Goal: Understand process/instructions: Learn how to perform a task or action

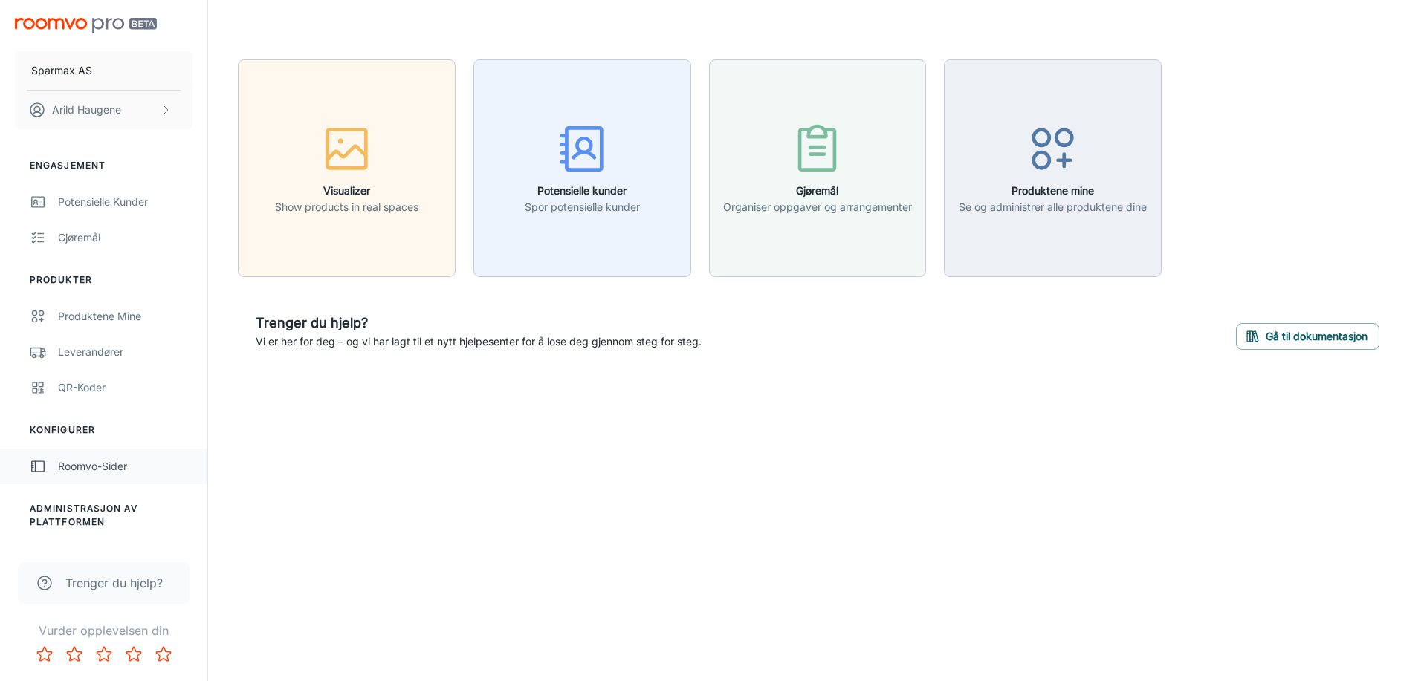
click at [126, 462] on div "Roomvo-sider" at bounding box center [125, 466] width 134 height 16
click at [98, 106] on p "Arild Haugene" at bounding box center [86, 110] width 69 height 16
click at [122, 70] on div at bounding box center [713, 340] width 1427 height 681
click at [78, 71] on p "Sparmax AS" at bounding box center [61, 70] width 61 height 16
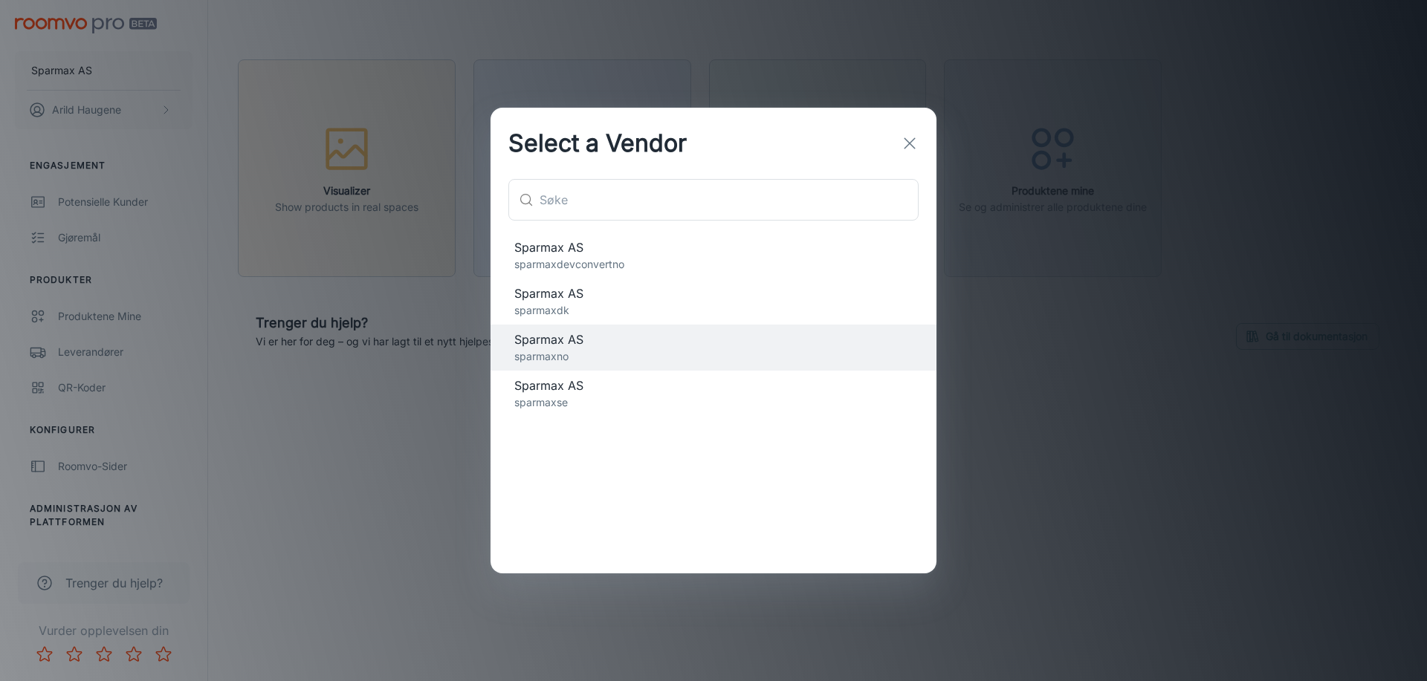
click at [140, 285] on div "Select a Vendor ​ ​ Sparmax AS sparmaxdevconvertno Sparmax AS sparmaxdk Sparmax…" at bounding box center [713, 340] width 1427 height 681
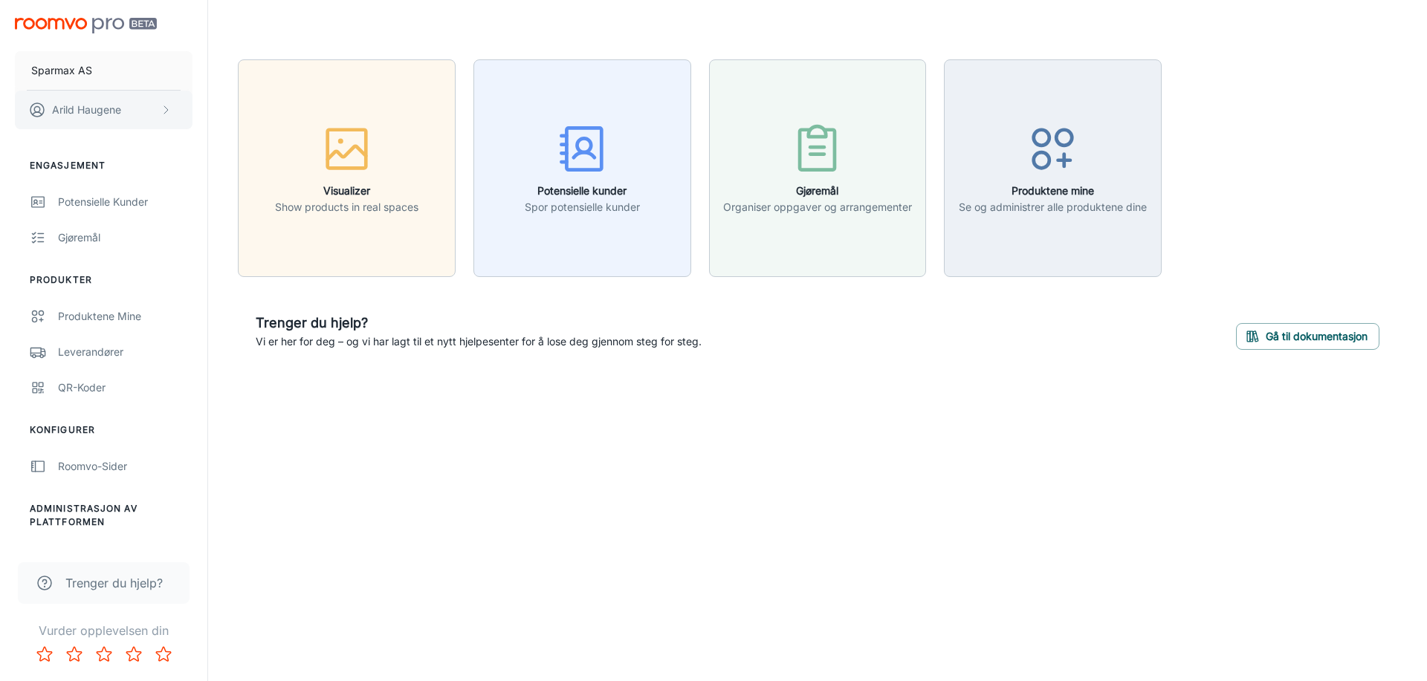
click at [121, 109] on p "Arild Haugene" at bounding box center [86, 110] width 69 height 16
click at [114, 196] on div at bounding box center [713, 340] width 1427 height 681
click at [114, 197] on div "Potensielle kunder" at bounding box center [125, 202] width 134 height 16
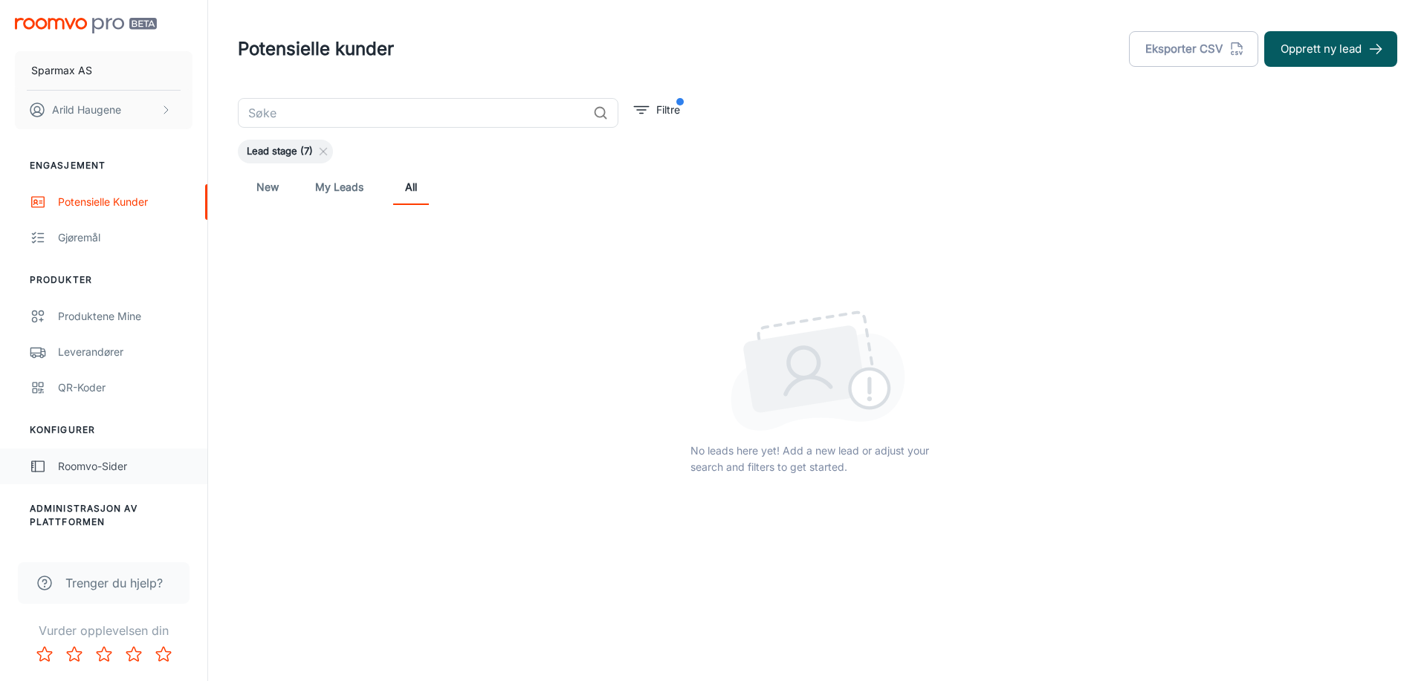
click at [83, 467] on div "Roomvo-sider" at bounding box center [125, 466] width 134 height 16
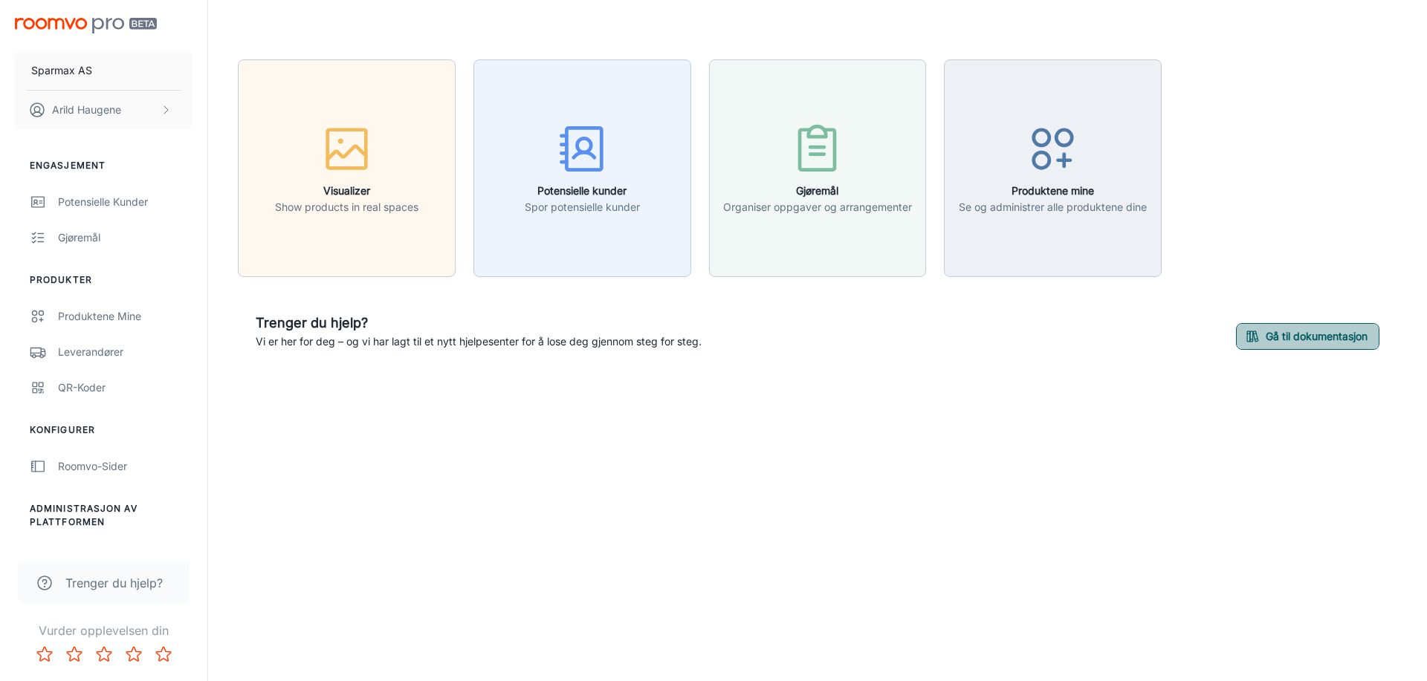
click at [1253, 334] on line "button" at bounding box center [1254, 334] width 3 height 1
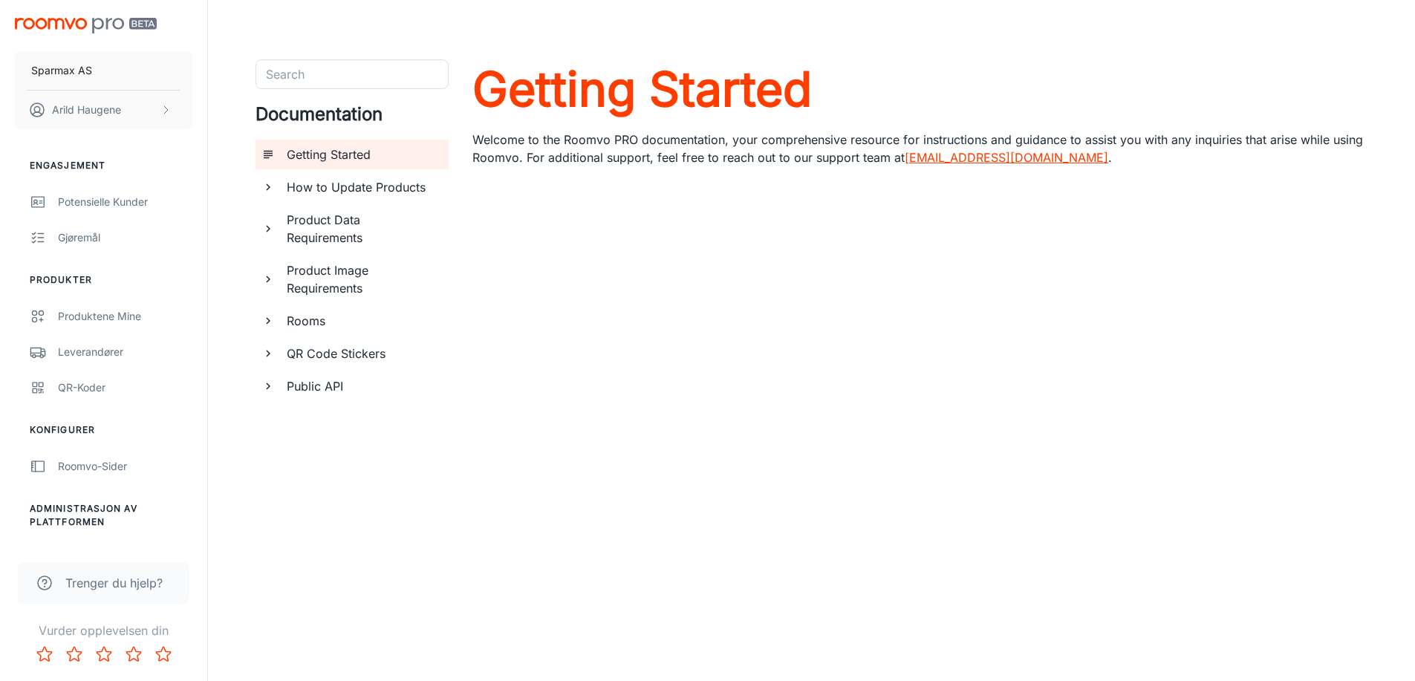
click at [266, 319] on icon "documentation page list" at bounding box center [268, 320] width 13 height 13
click at [269, 284] on icon "documentation page list" at bounding box center [268, 279] width 13 height 13
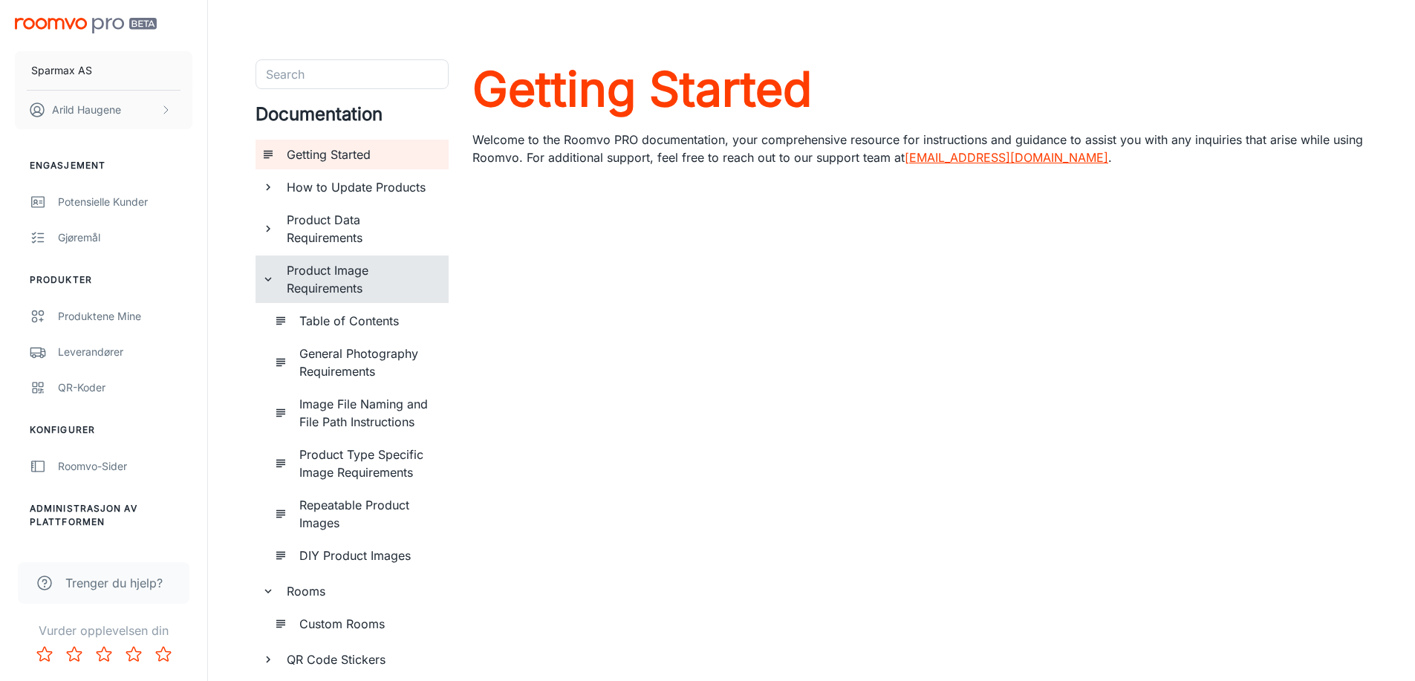
click at [271, 230] on icon "documentation page list" at bounding box center [268, 228] width 13 height 13
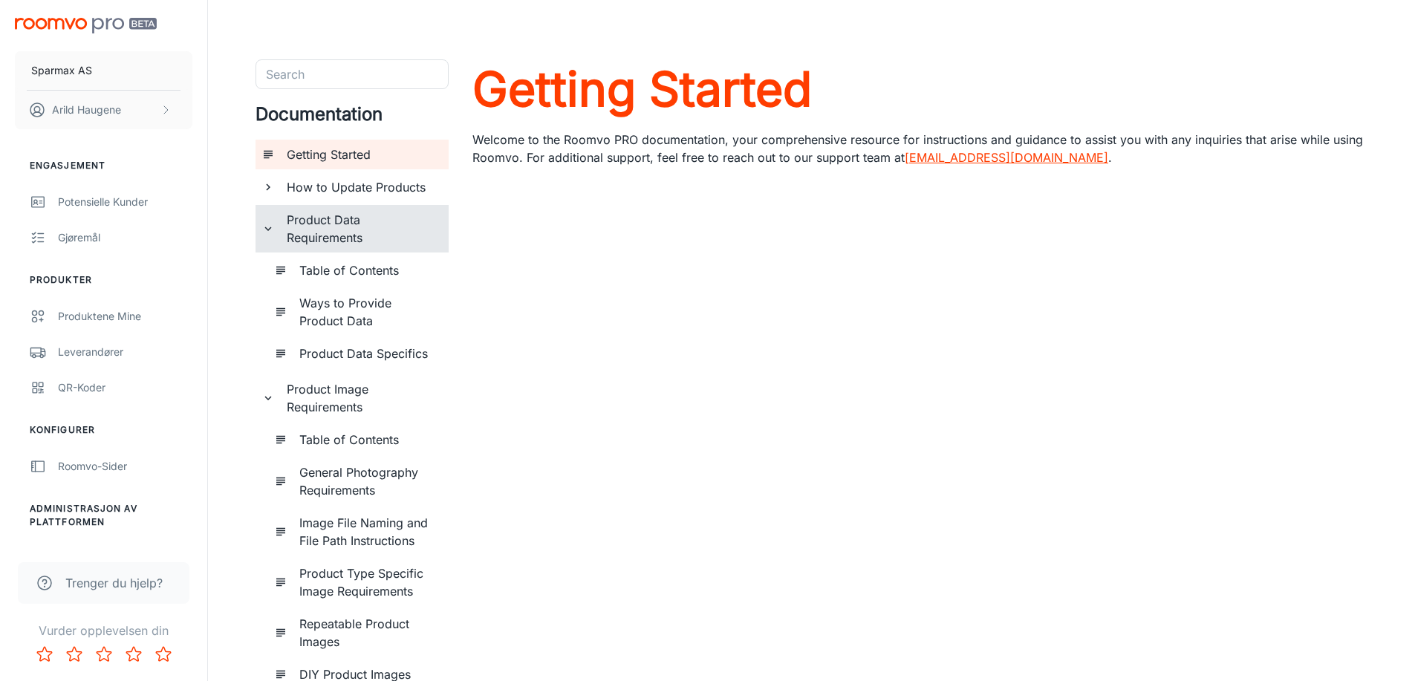
click at [266, 188] on icon "documentation page list" at bounding box center [268, 187] width 13 height 13
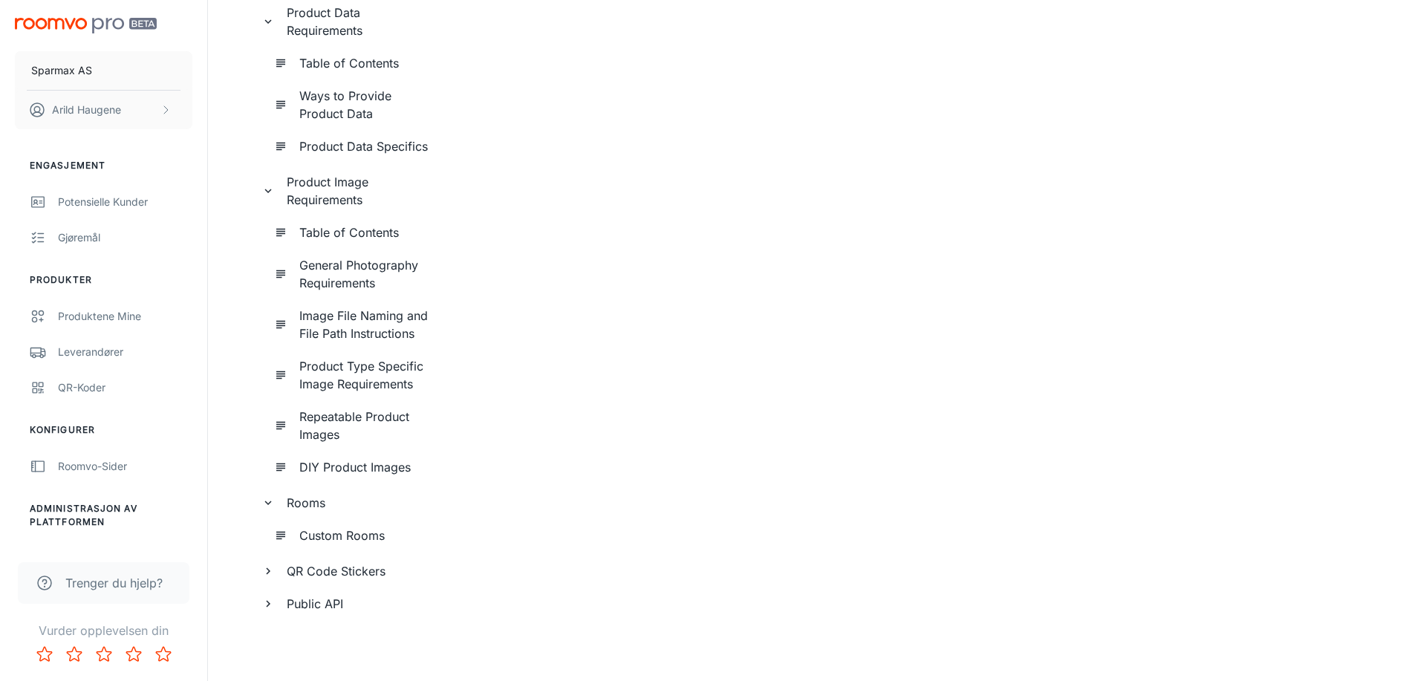
scroll to position [118, 0]
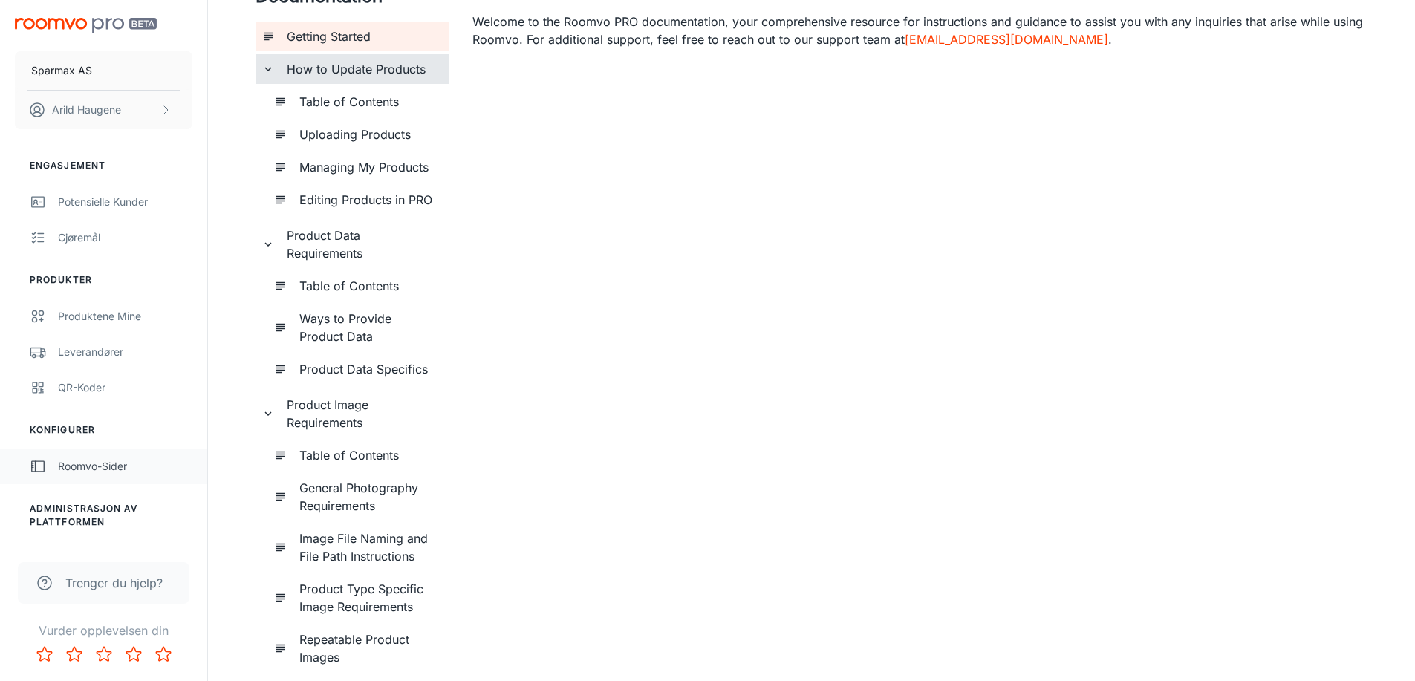
click at [106, 464] on div "Roomvo-sider" at bounding box center [125, 466] width 134 height 16
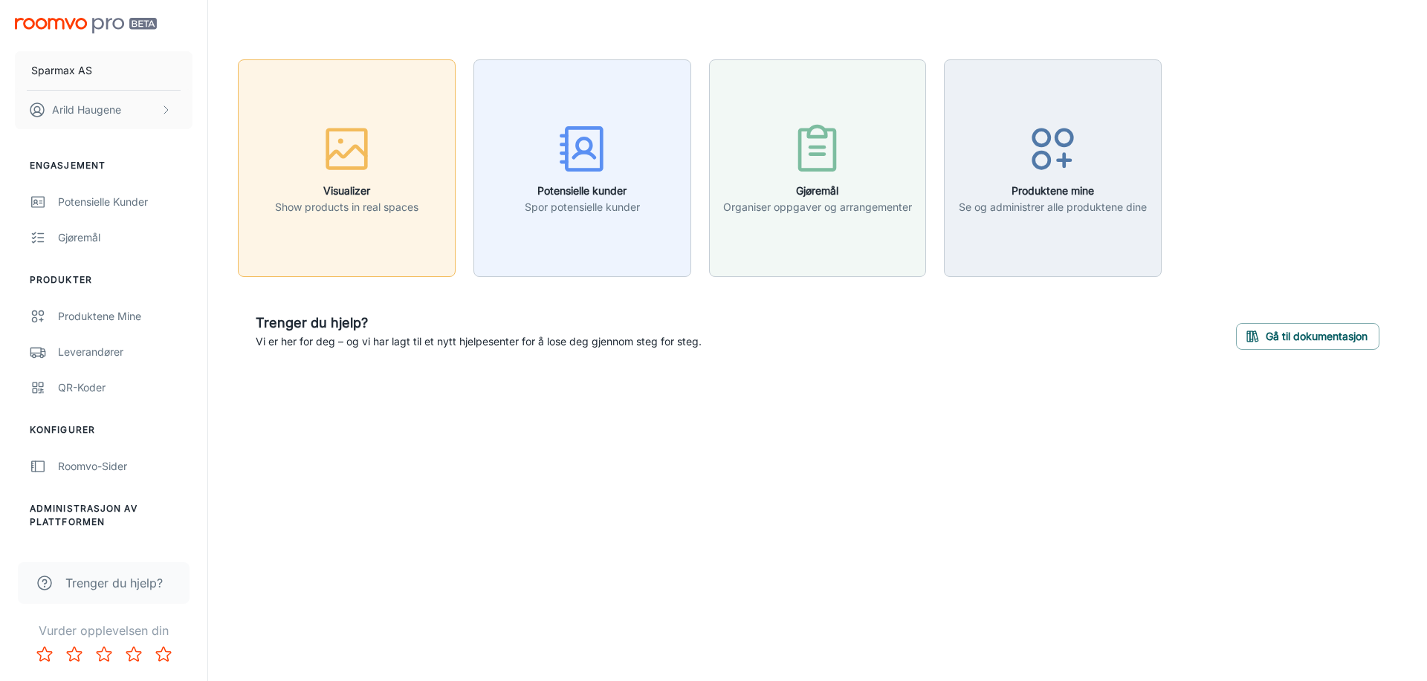
click at [377, 226] on button "Visualizer Show products in real spaces" at bounding box center [347, 168] width 218 height 218
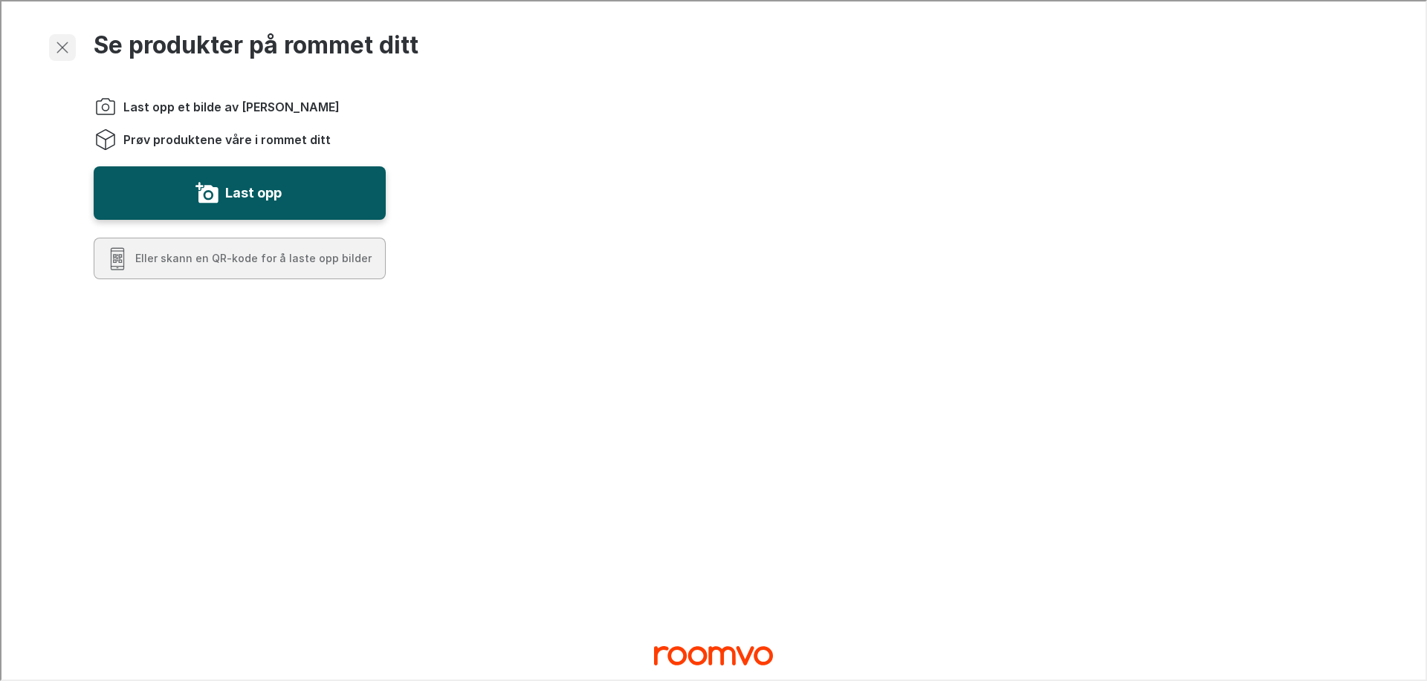
click at [62, 44] on line "button" at bounding box center [61, 46] width 10 height 10
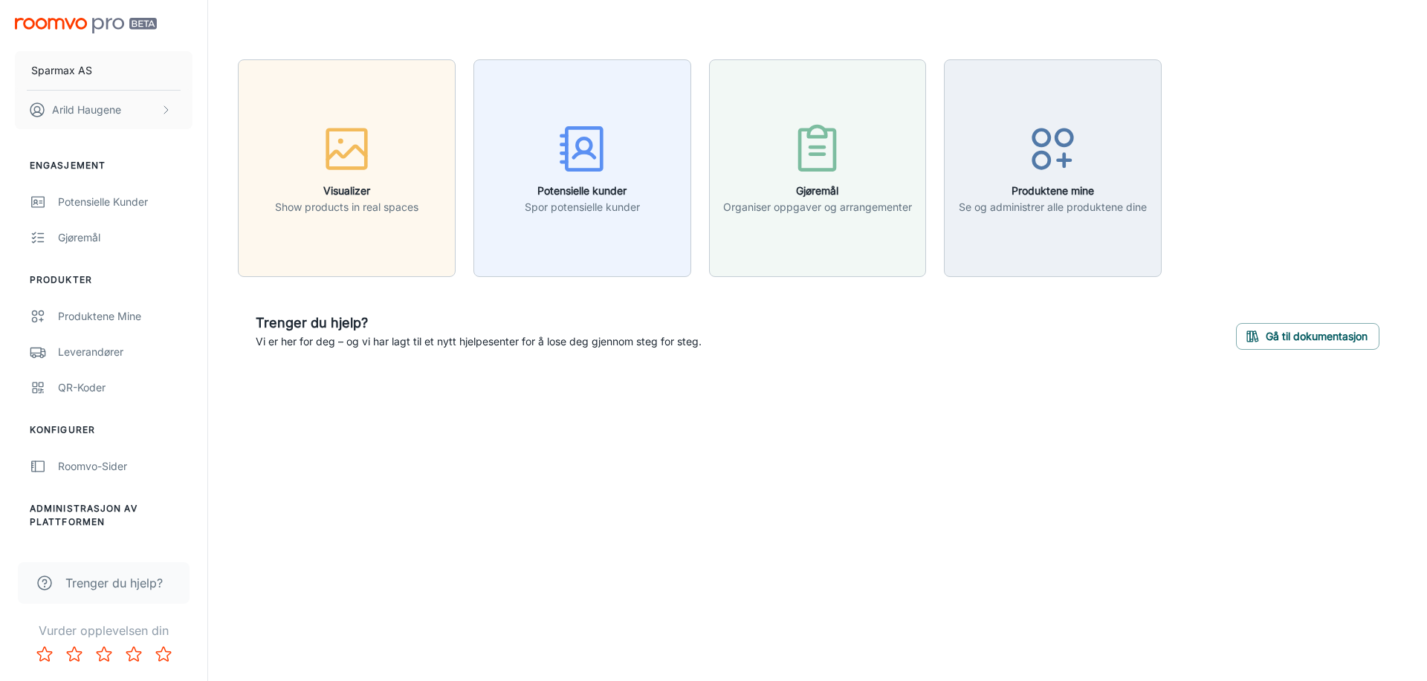
click at [56, 25] on img "scrollable content" at bounding box center [86, 26] width 142 height 16
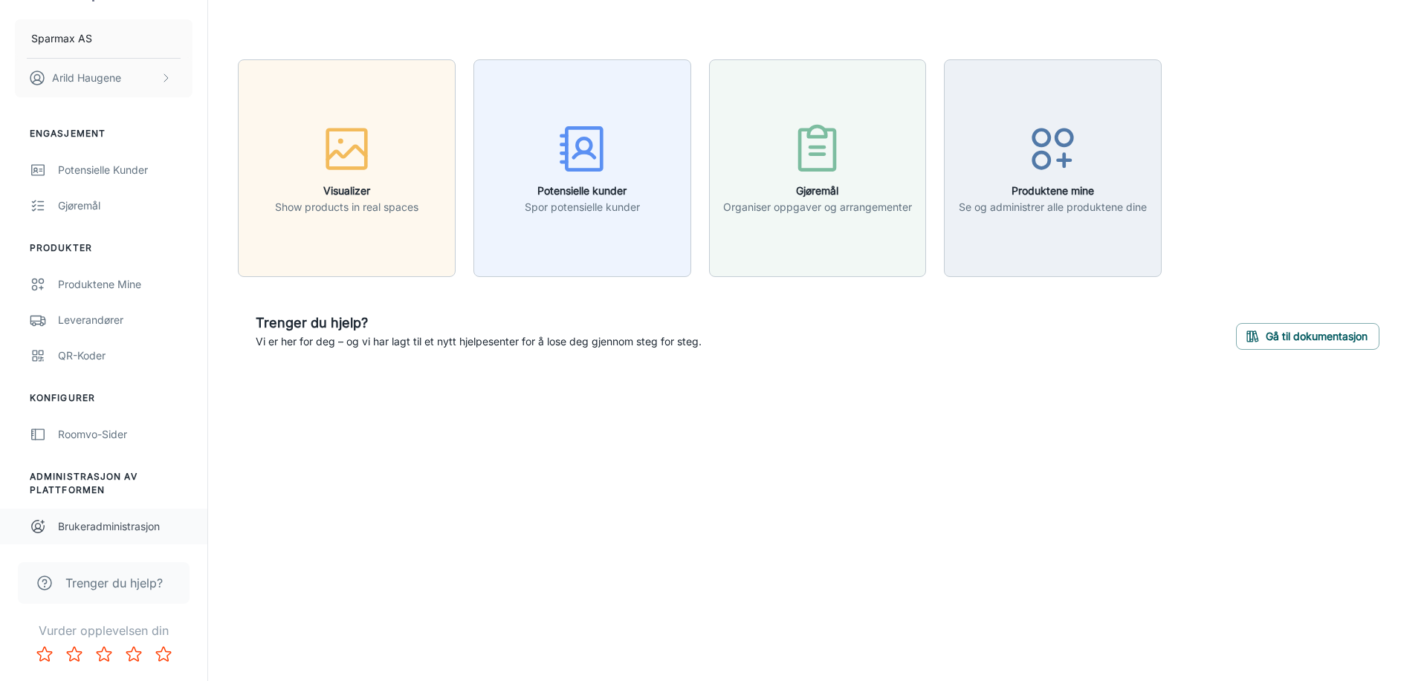
click at [123, 528] on div "Brukeradministrasjon" at bounding box center [125, 527] width 134 height 16
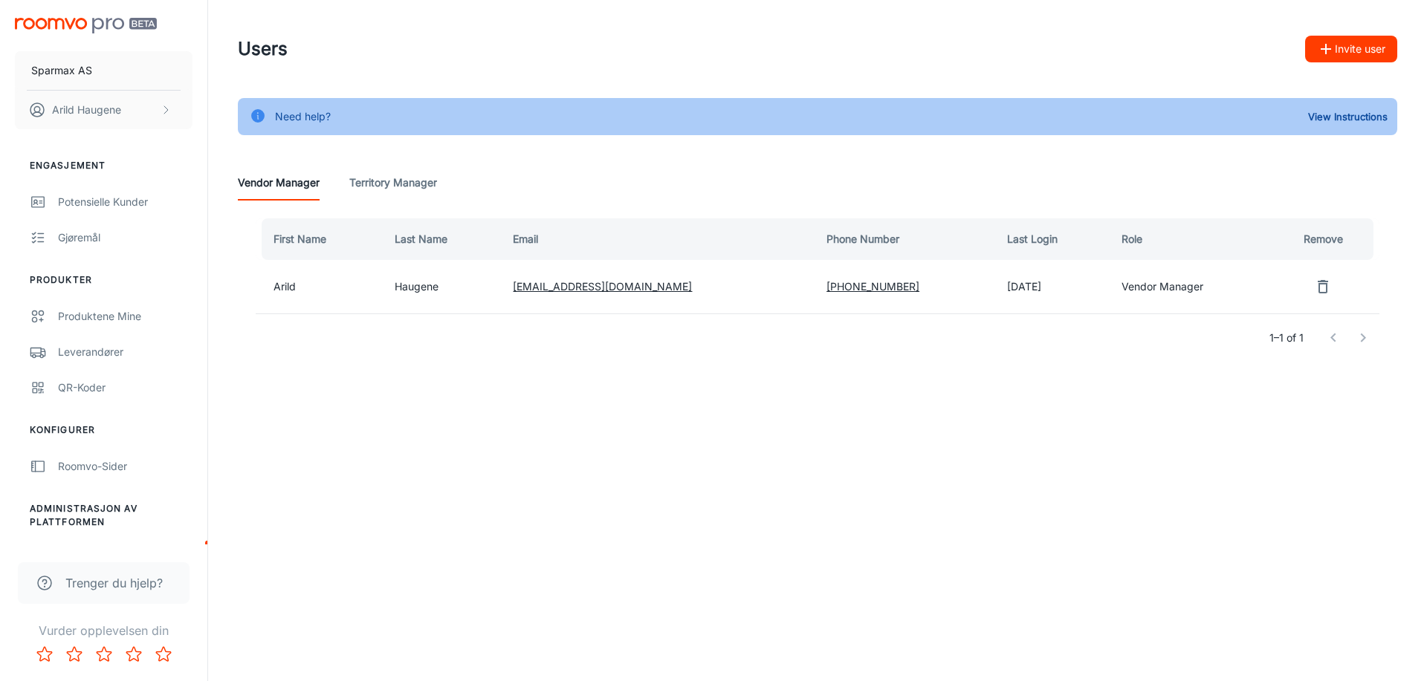
click at [380, 174] on Manager "Territory Manager" at bounding box center [393, 183] width 88 height 36
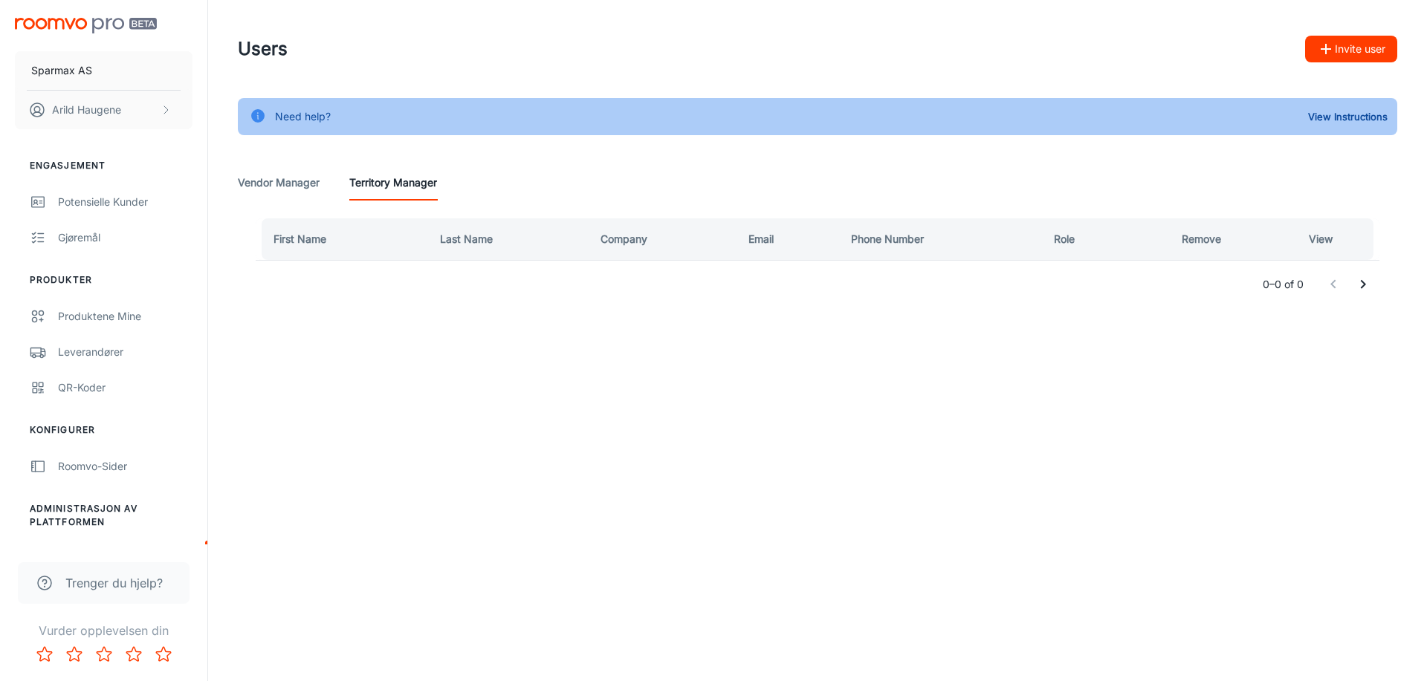
click at [271, 189] on Manager "Vendor Manager" at bounding box center [279, 183] width 82 height 36
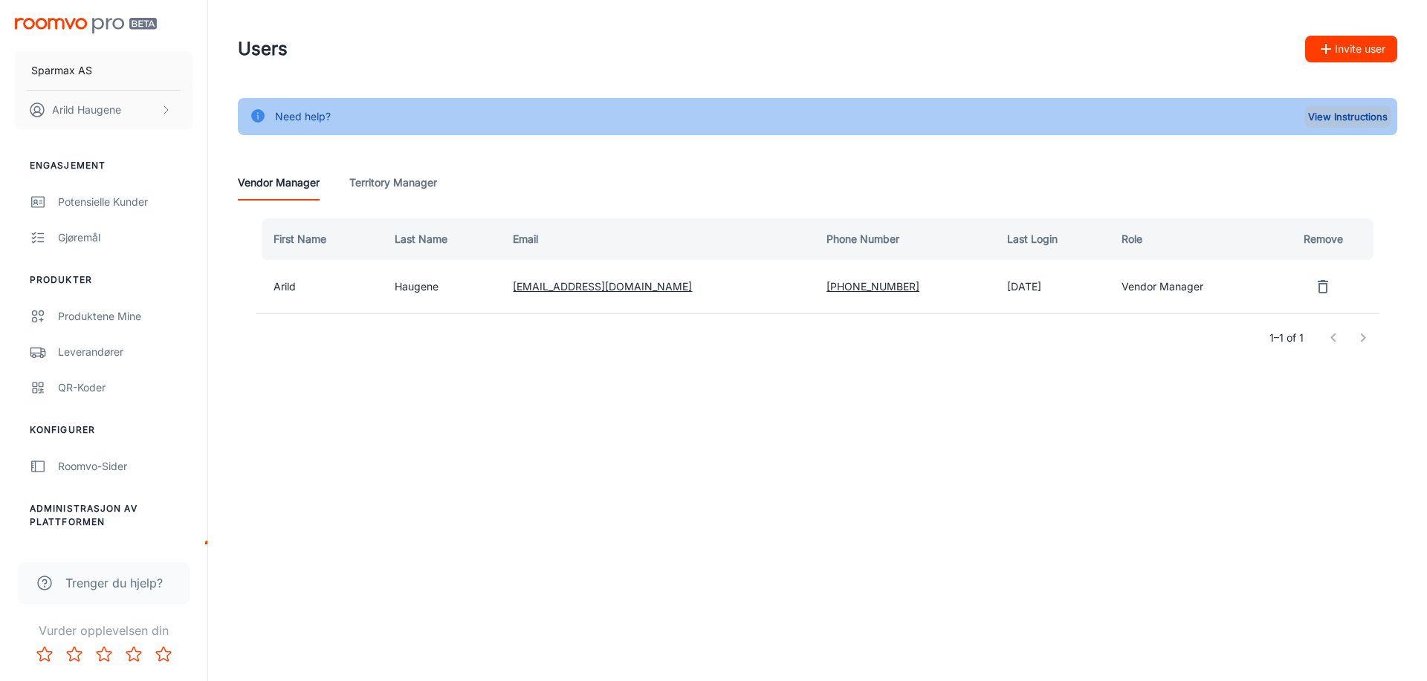
click at [1322, 114] on button "View Instructions" at bounding box center [1347, 117] width 87 height 22
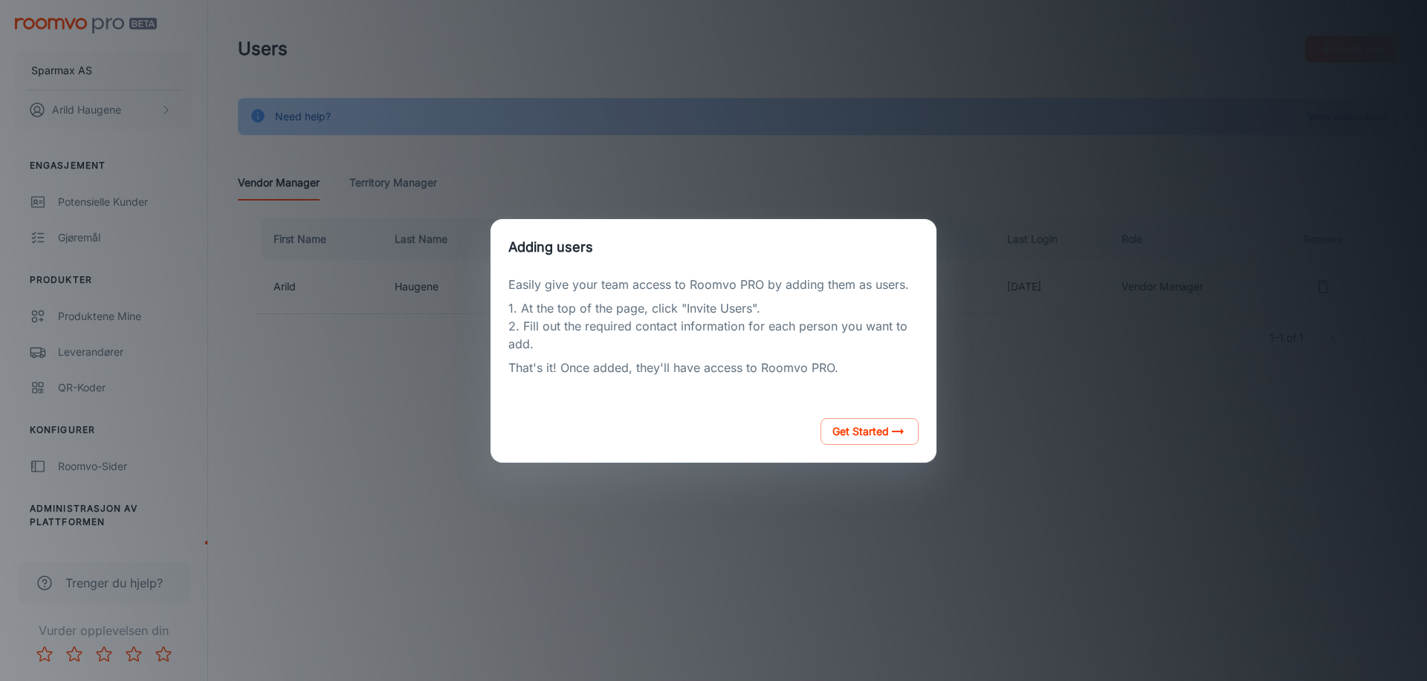
drag, startPoint x: 580, startPoint y: 635, endPoint x: 574, endPoint y: 624, distance: 12.0
click at [571, 637] on div "Adding users Easily give your team access to Roomvo PRO by adding them as users…" at bounding box center [713, 341] width 1391 height 646
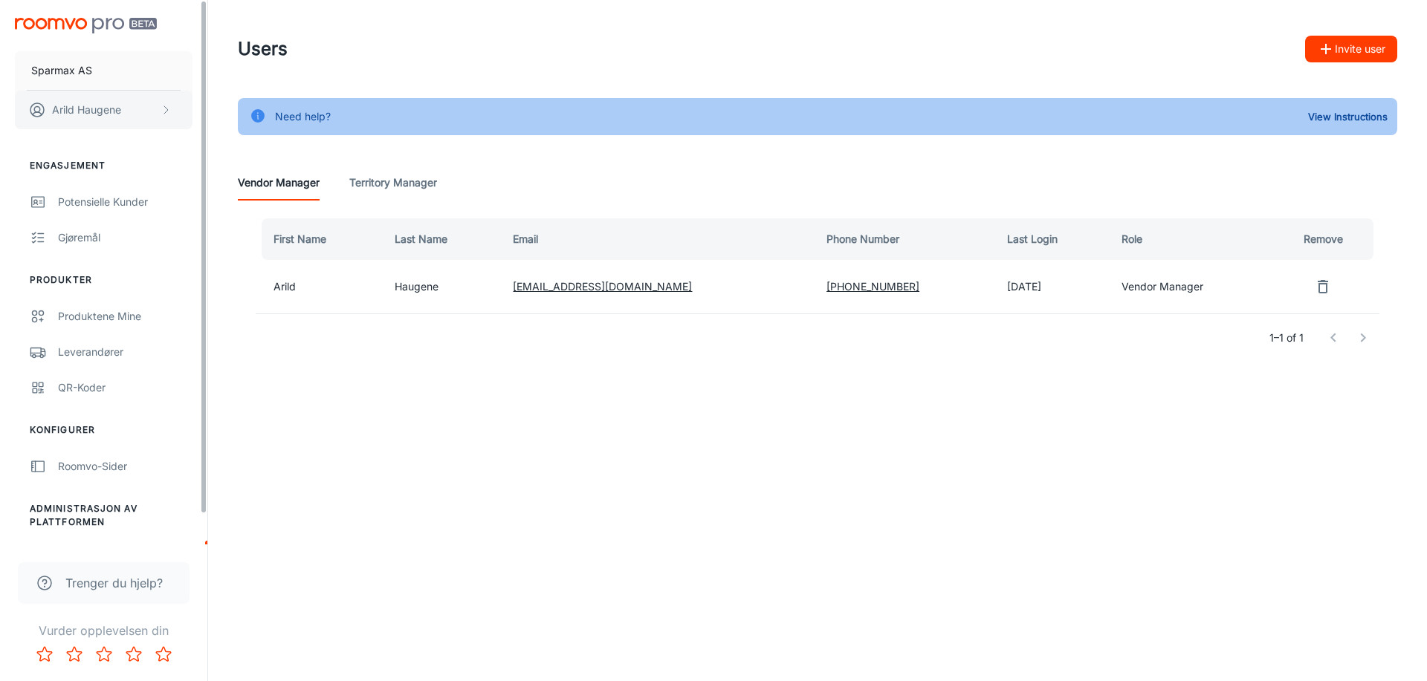
click at [79, 112] on p "Arild Haugene" at bounding box center [86, 110] width 69 height 16
click at [206, 104] on li "Brukerprofil" at bounding box center [232, 109] width 80 height 25
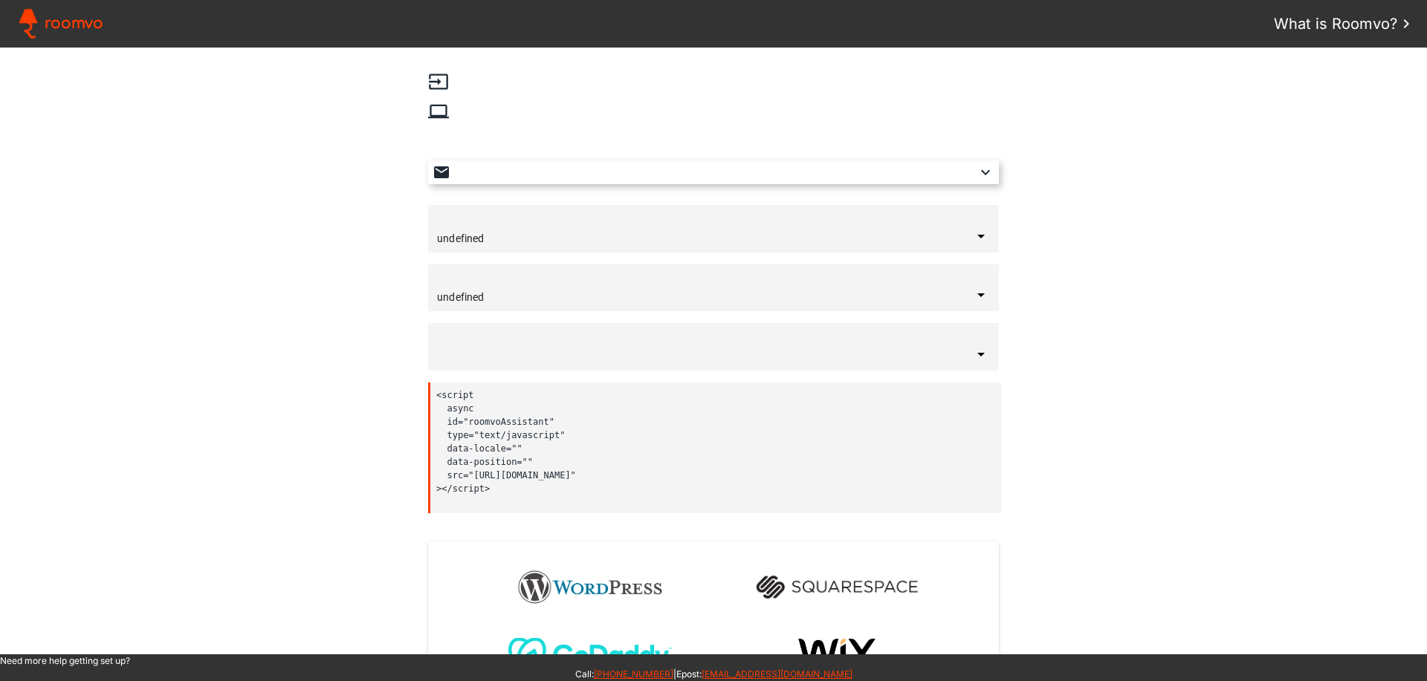
type input "[GEOGRAPHIC_DATA]"
type input "norsk bokmål"
type input "nede til høyre"
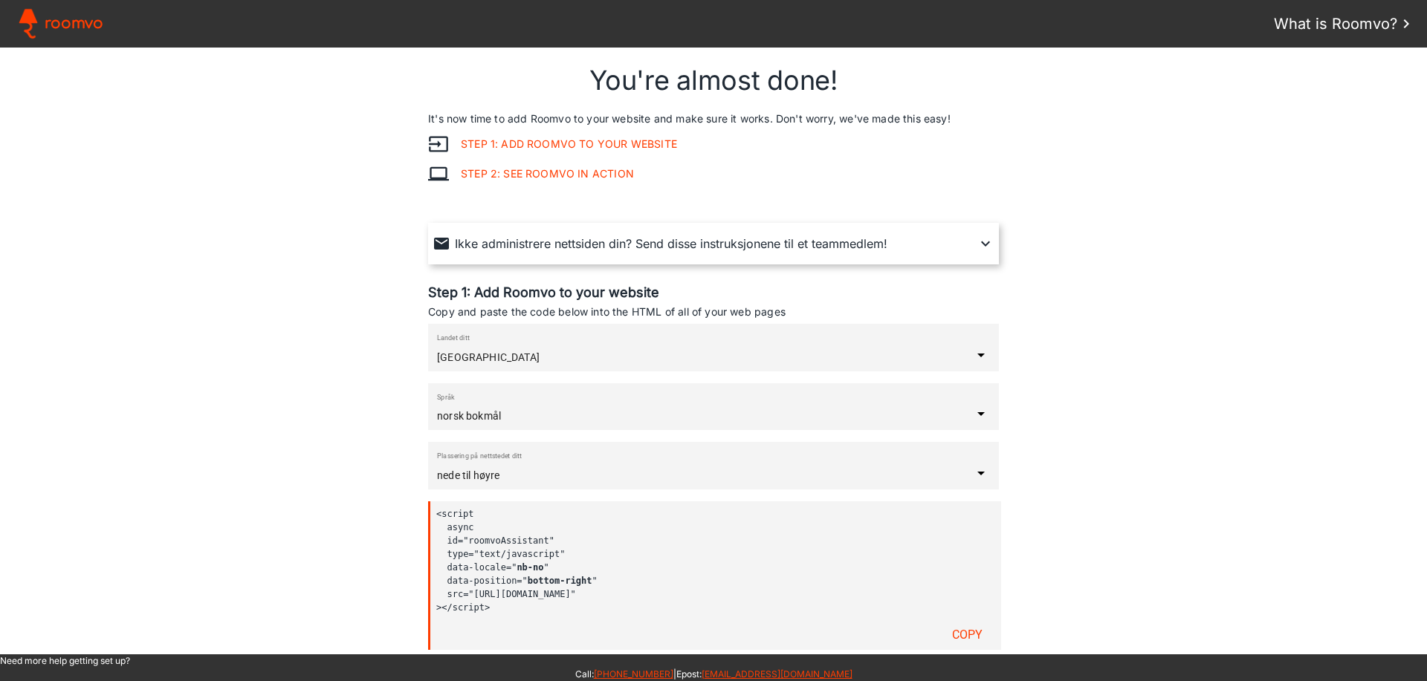
click at [945, 250] on div "Ikke administrere nettsiden din? Send disse instruksjonene til et teammedlem!" at bounding box center [713, 244] width 562 height 42
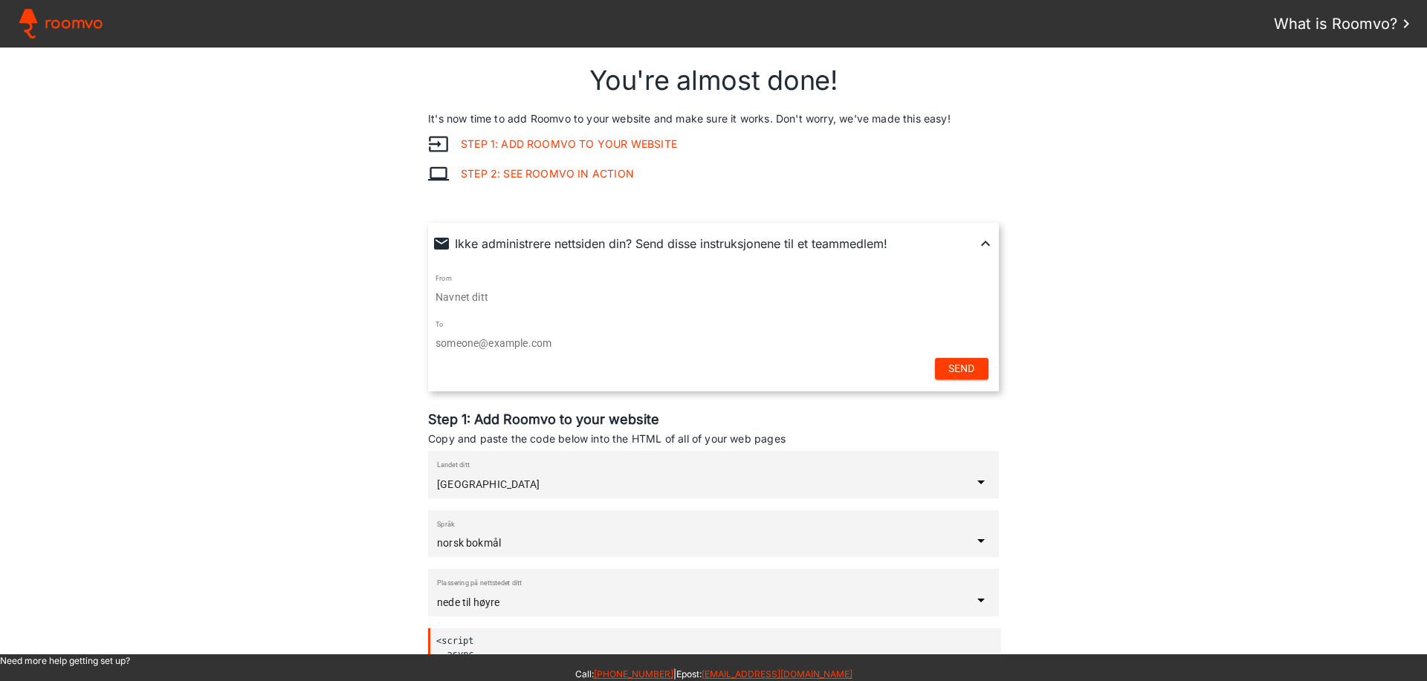
click at [571, 140] on link "Step 1: Add Roomvo to your website" at bounding box center [563, 144] width 228 height 12
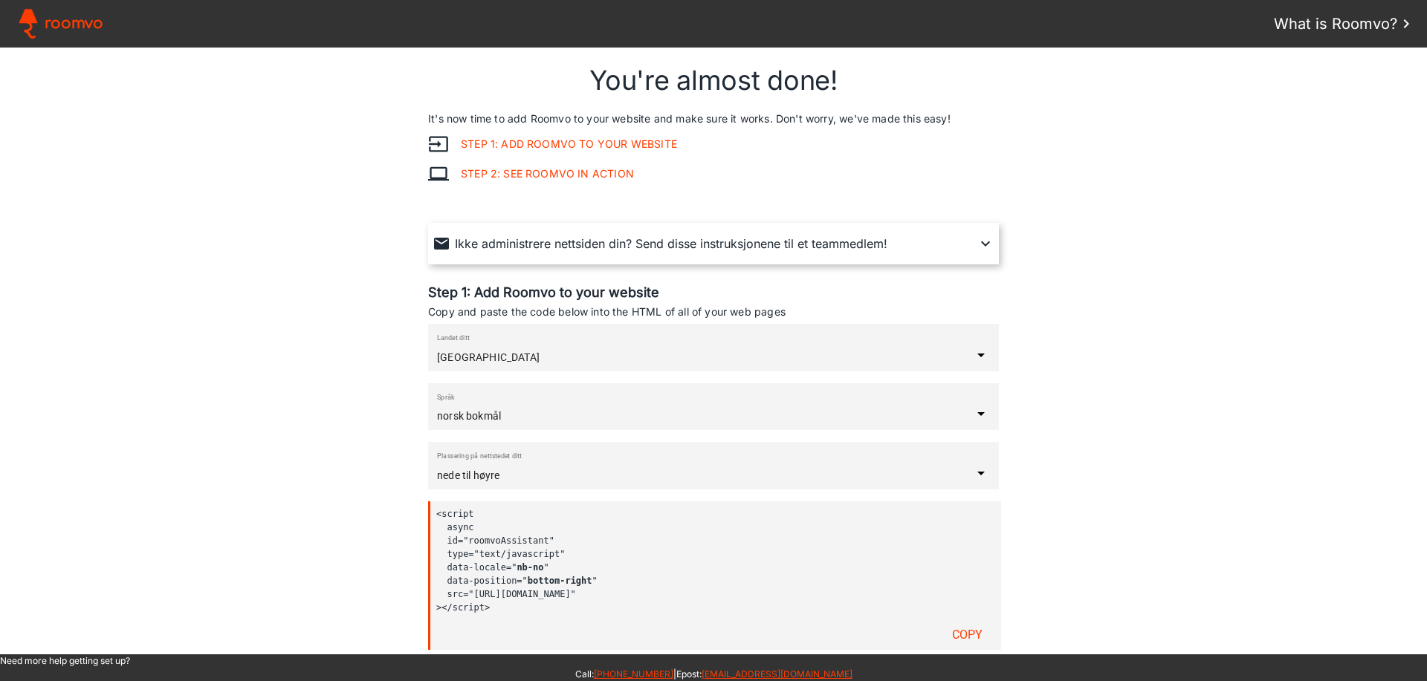
click at [602, 143] on link "Step 1: Add Roomvo to your website" at bounding box center [563, 144] width 228 height 12
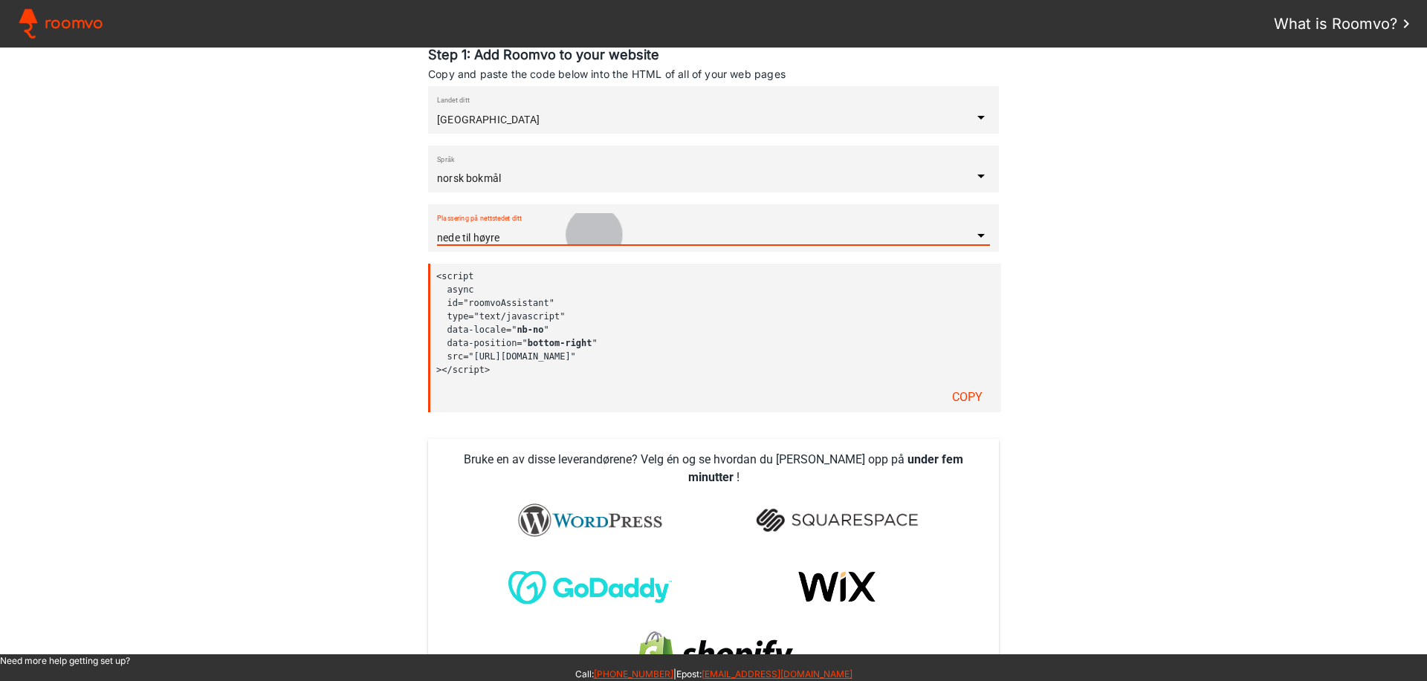
click at [591, 235] on input "nede til høyre" at bounding box center [704, 238] width 535 height 12
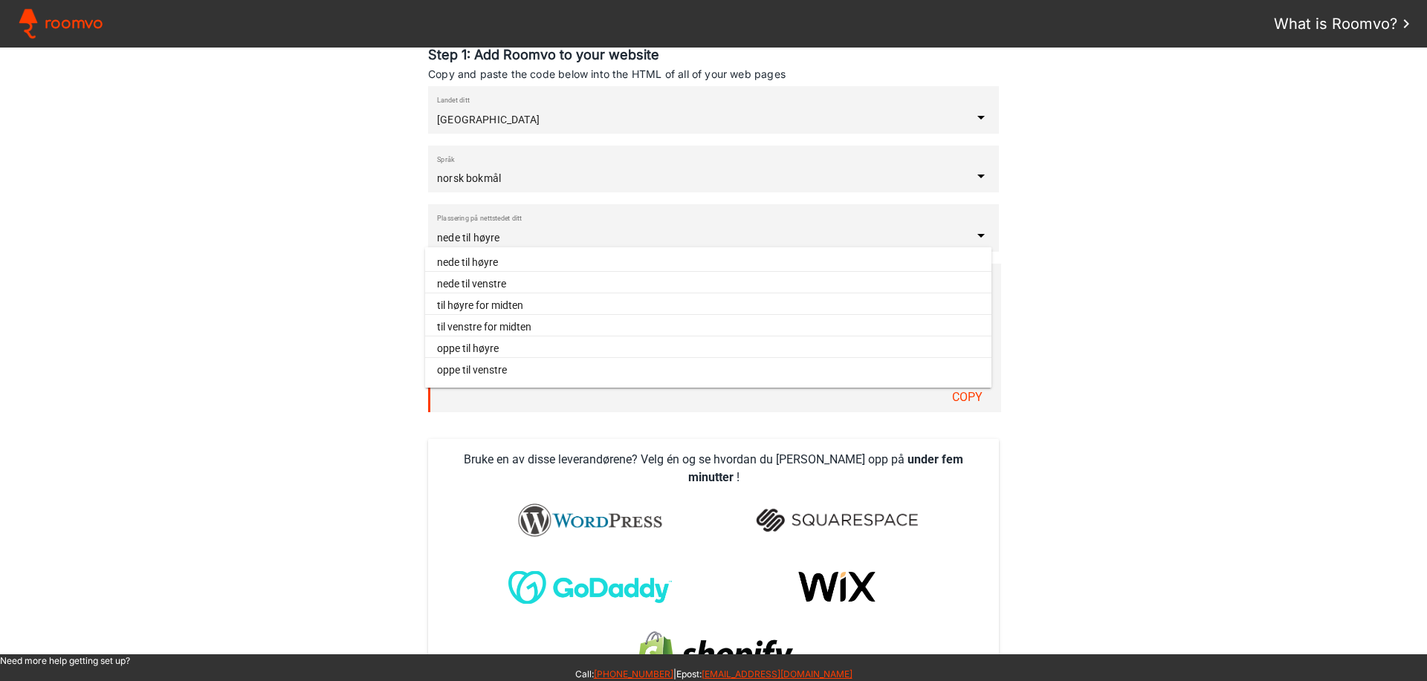
drag, startPoint x: 1186, startPoint y: 215, endPoint x: 1174, endPoint y: 215, distance: 11.9
click at [1180, 215] on assistant-instructions at bounding box center [713, 351] width 1427 height 607
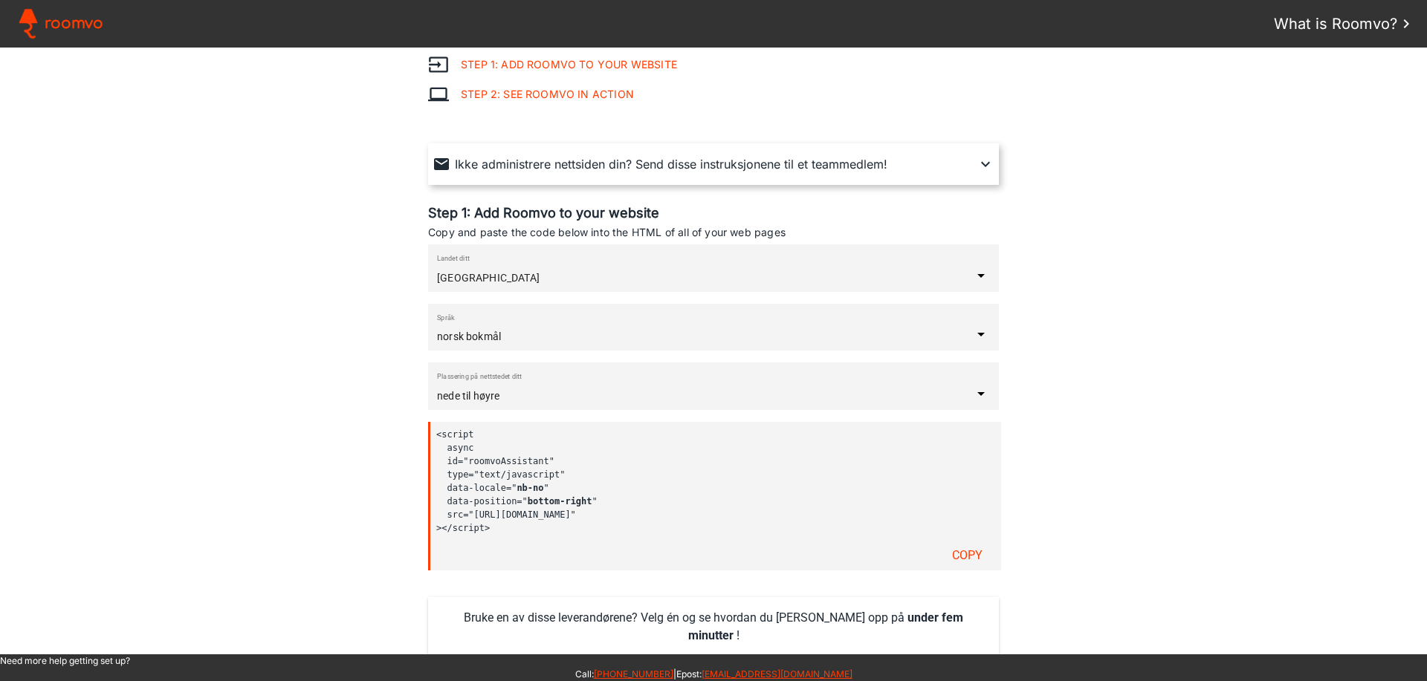
scroll to position [0, 0]
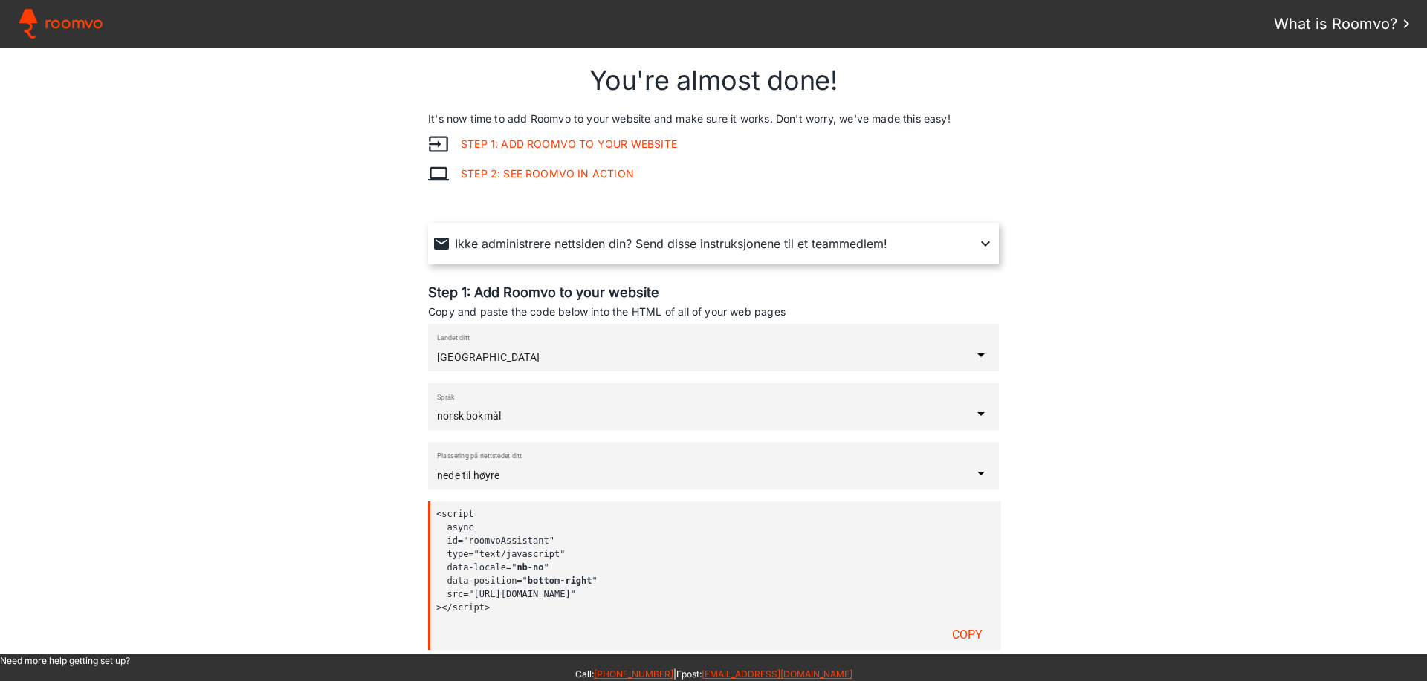
click at [566, 145] on link "Step 1: Add Roomvo to your website" at bounding box center [563, 144] width 228 height 12
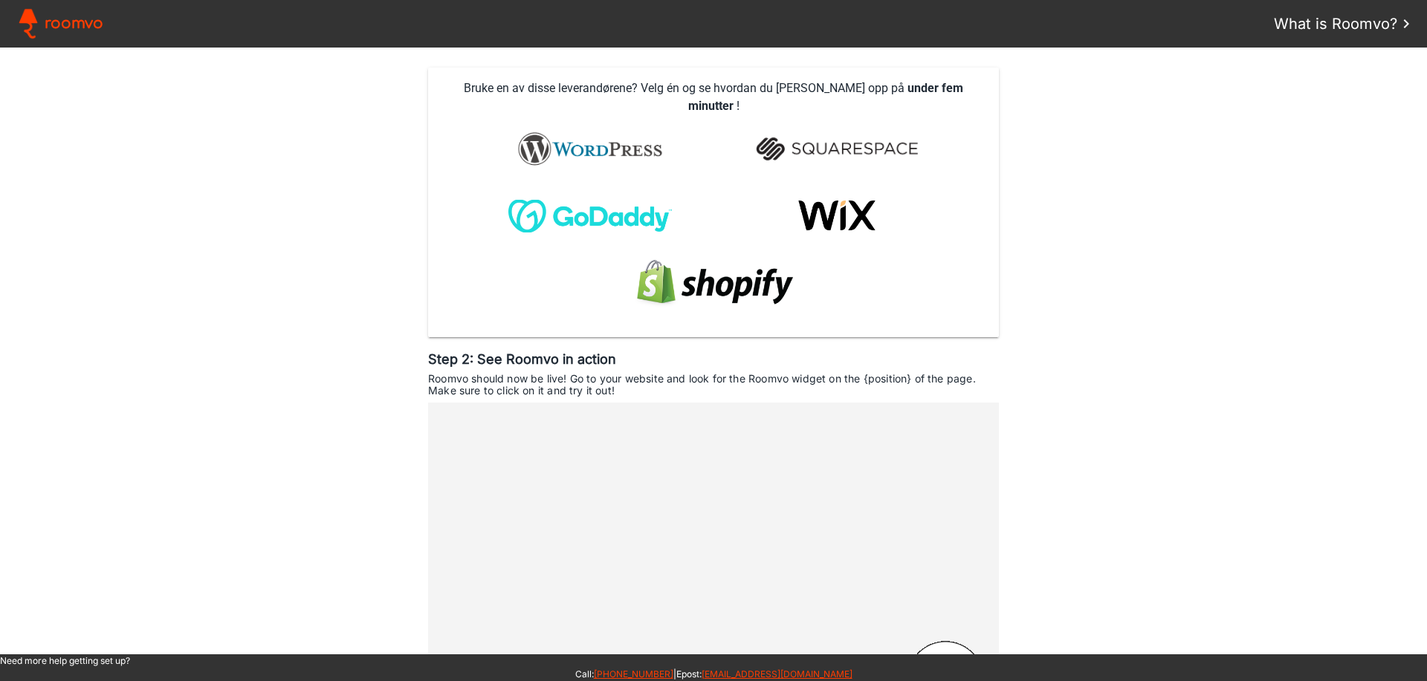
scroll to position [748, 0]
